Goal: Transaction & Acquisition: Purchase product/service

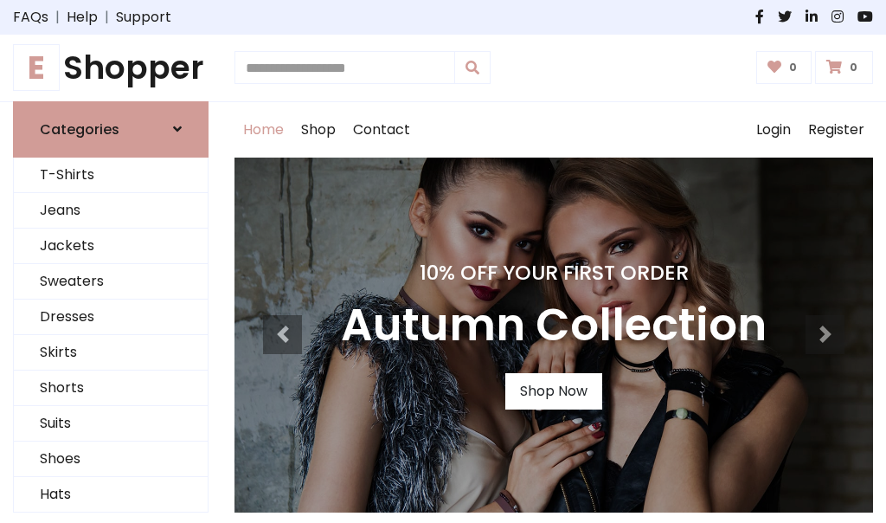
click at [443, 261] on h4 "10% Off Your First Order" at bounding box center [554, 273] width 426 height 24
click at [553, 390] on link "Shop Now" at bounding box center [553, 391] width 97 height 36
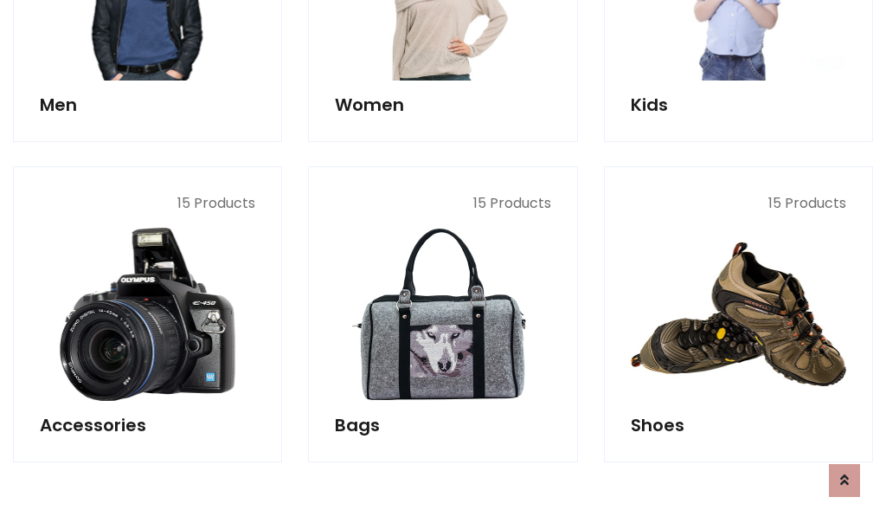
scroll to position [1726, 0]
